Goal: Task Accomplishment & Management: Use online tool/utility

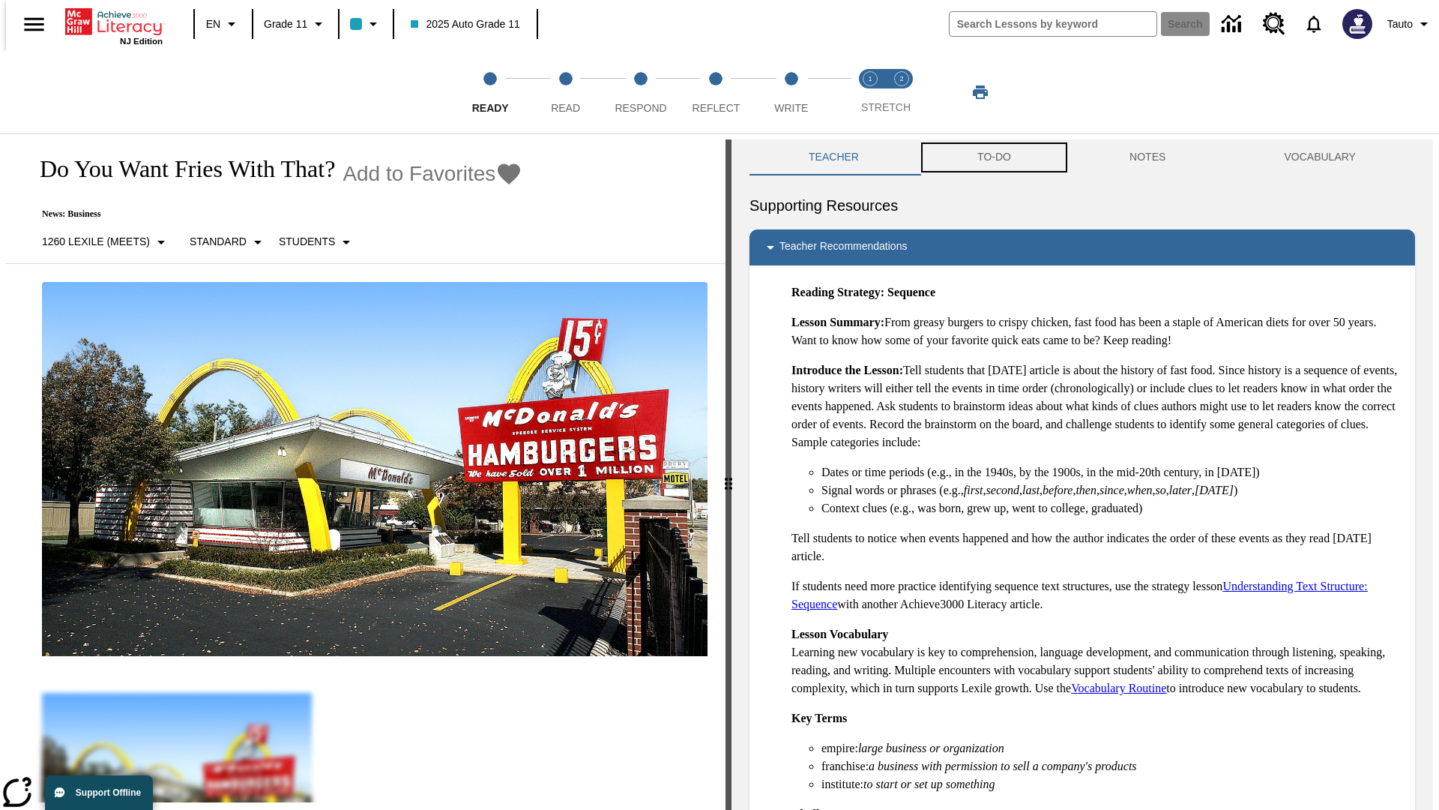
click at [993, 157] on button "TO-DO" at bounding box center [994, 157] width 152 height 36
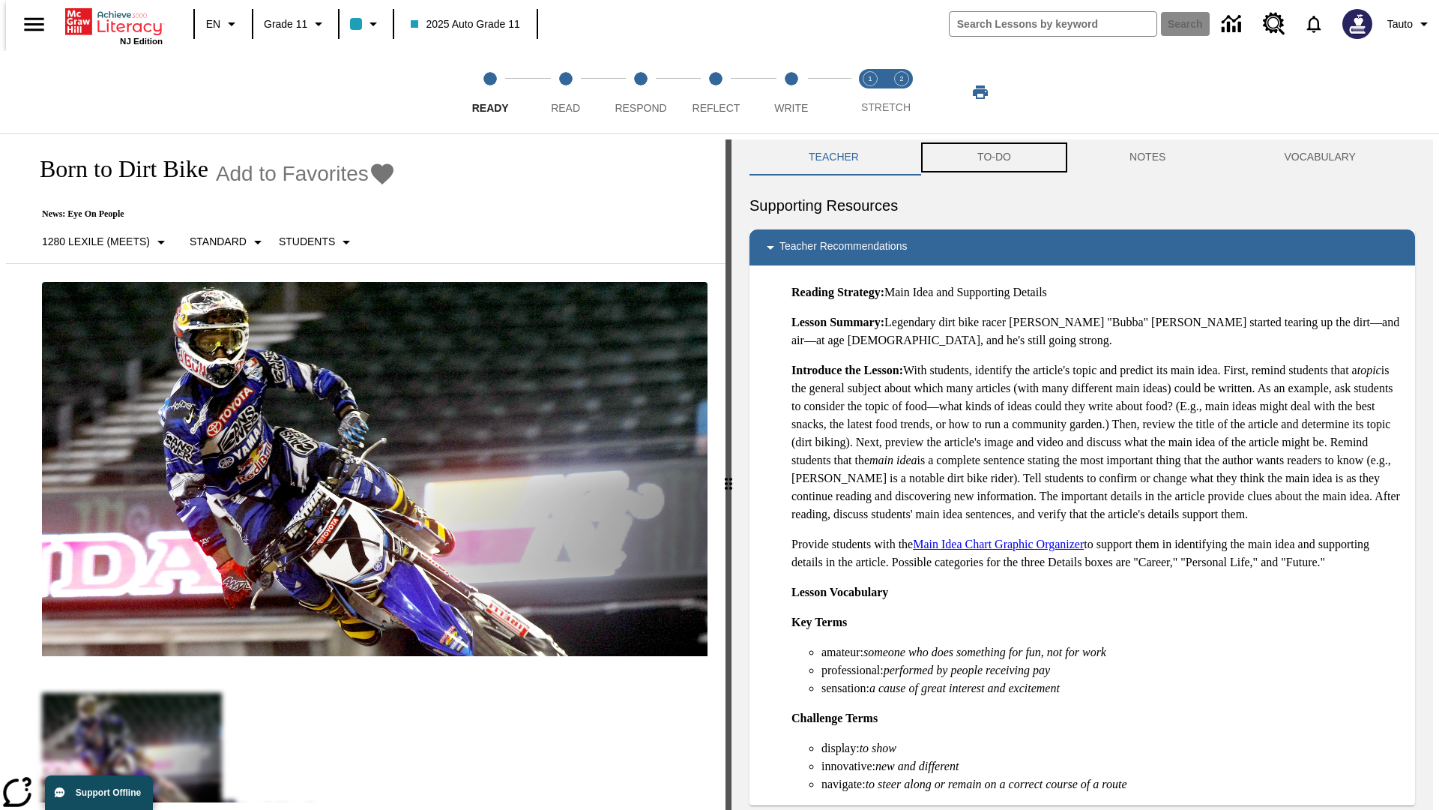
click at [993, 157] on button "TO-DO" at bounding box center [994, 157] width 152 height 36
